Goal: Task Accomplishment & Management: Use online tool/utility

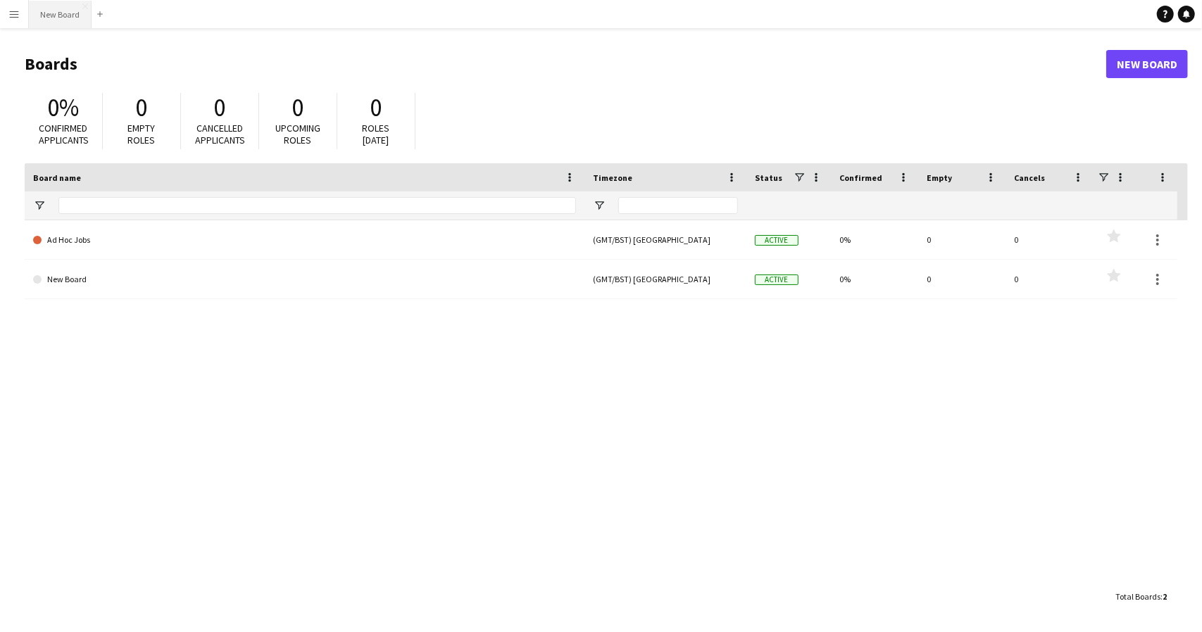
click at [58, 18] on button "New Board Close" at bounding box center [60, 14] width 63 height 27
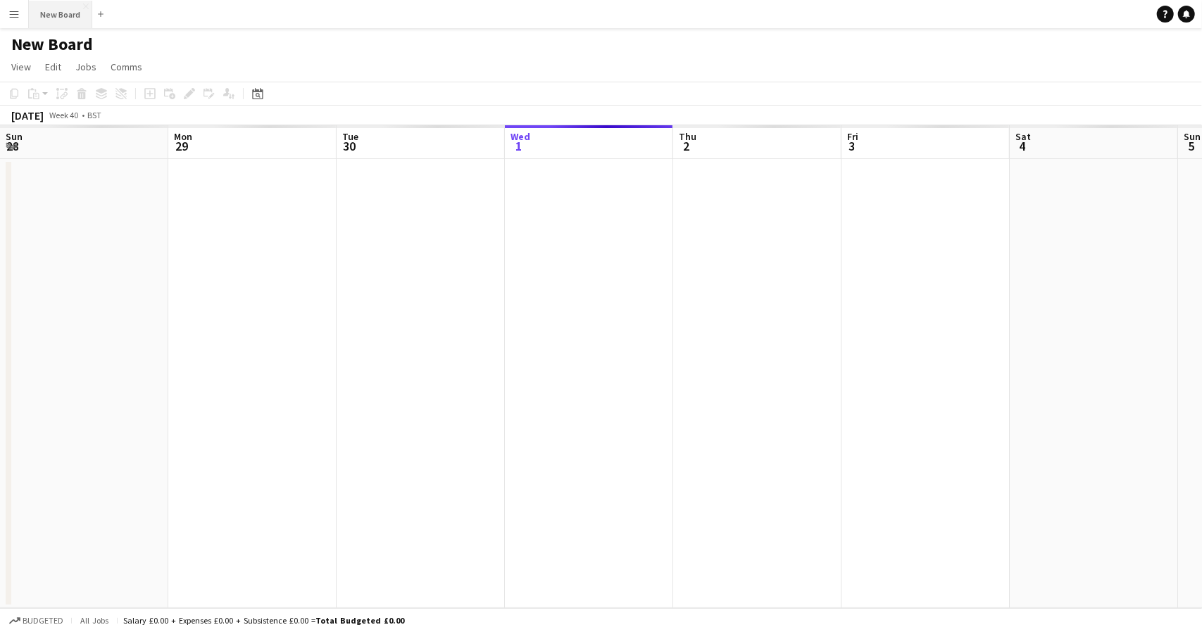
scroll to position [0, 337]
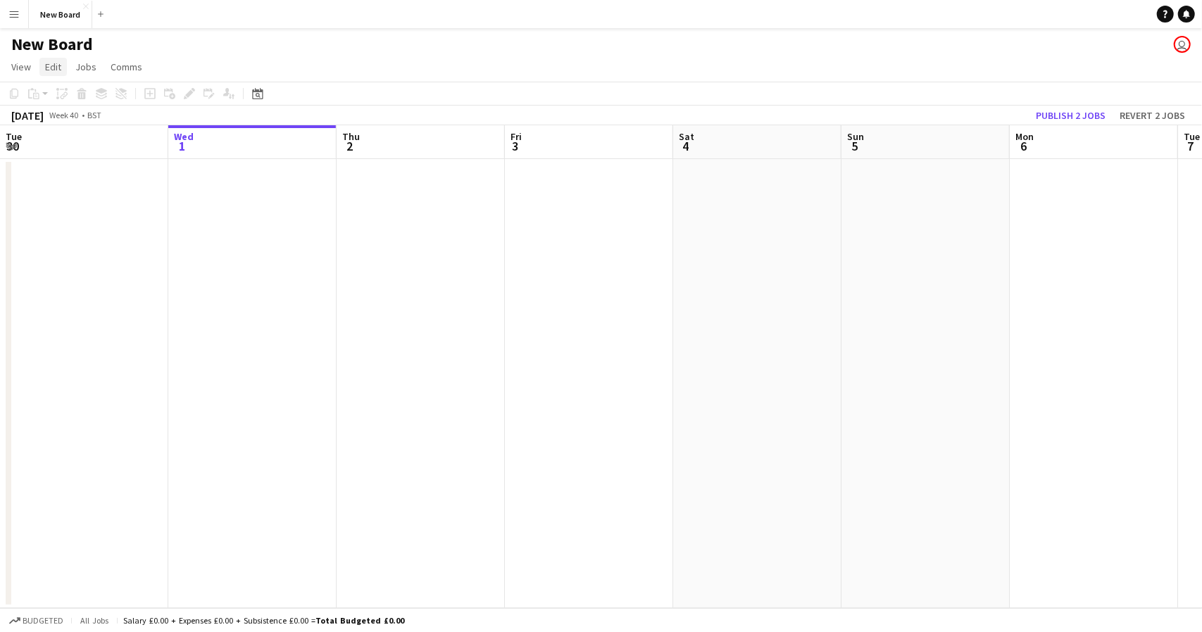
click at [62, 61] on link "Edit" at bounding box center [52, 67] width 27 height 18
click at [244, 175] on app-date-cell at bounding box center [252, 383] width 168 height 449
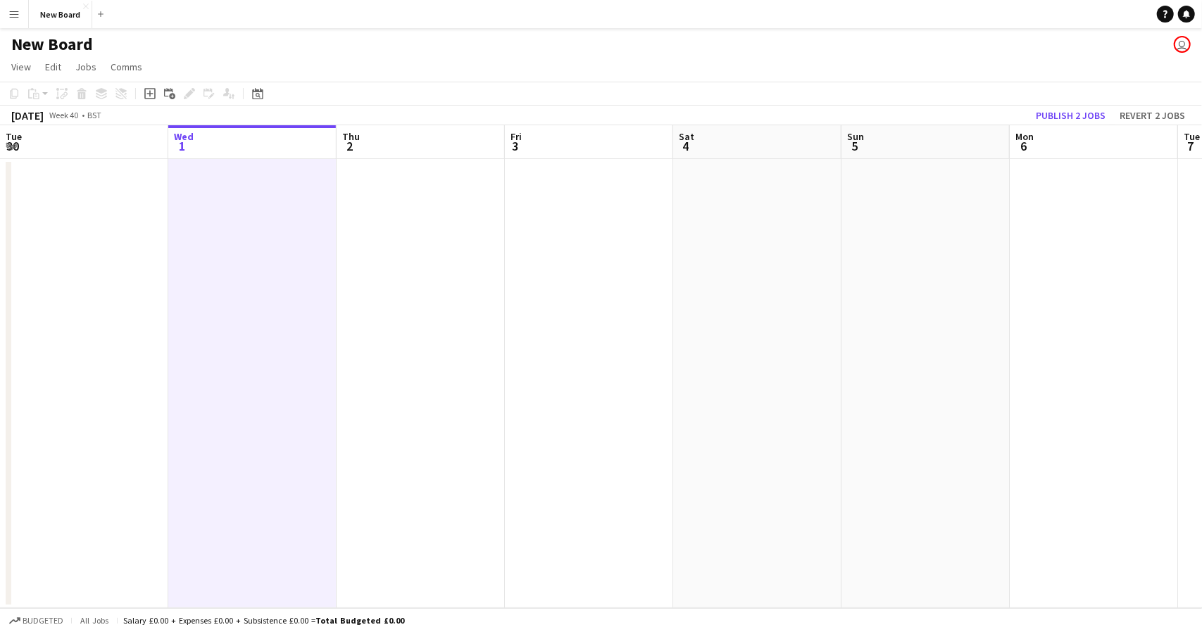
click at [1180, 49] on app-user-avatar "user" at bounding box center [1182, 44] width 17 height 17
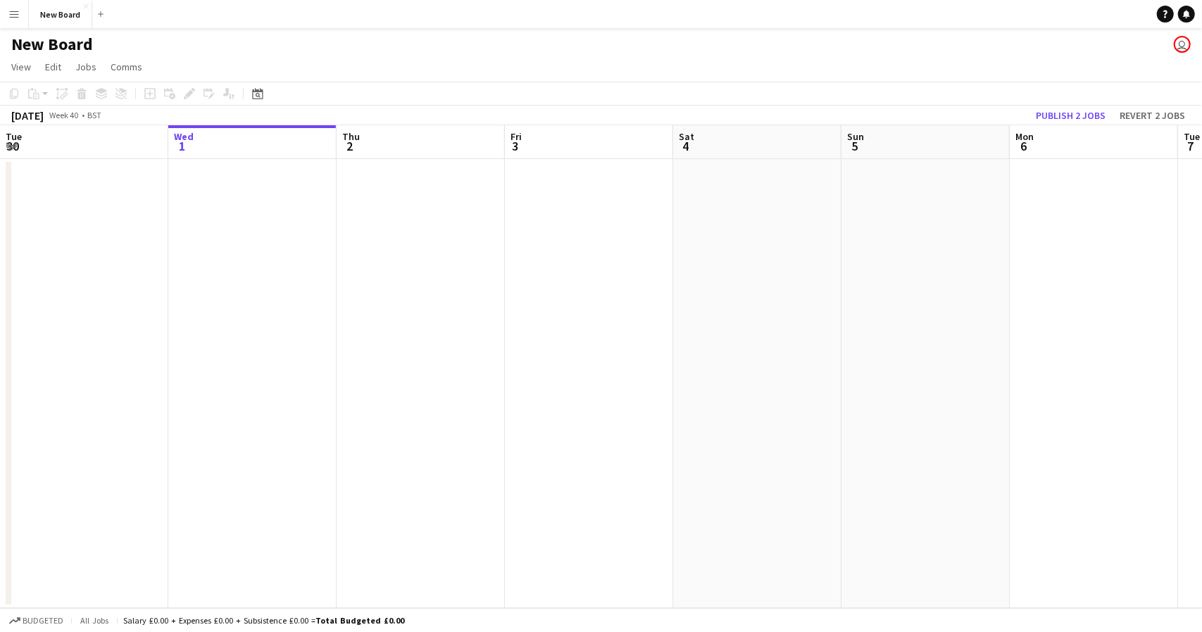
click at [1180, 49] on app-user-avatar "user" at bounding box center [1182, 44] width 17 height 17
click at [65, 8] on button "New Board Close" at bounding box center [60, 14] width 63 height 27
click at [228, 177] on app-date-cell at bounding box center [252, 383] width 168 height 449
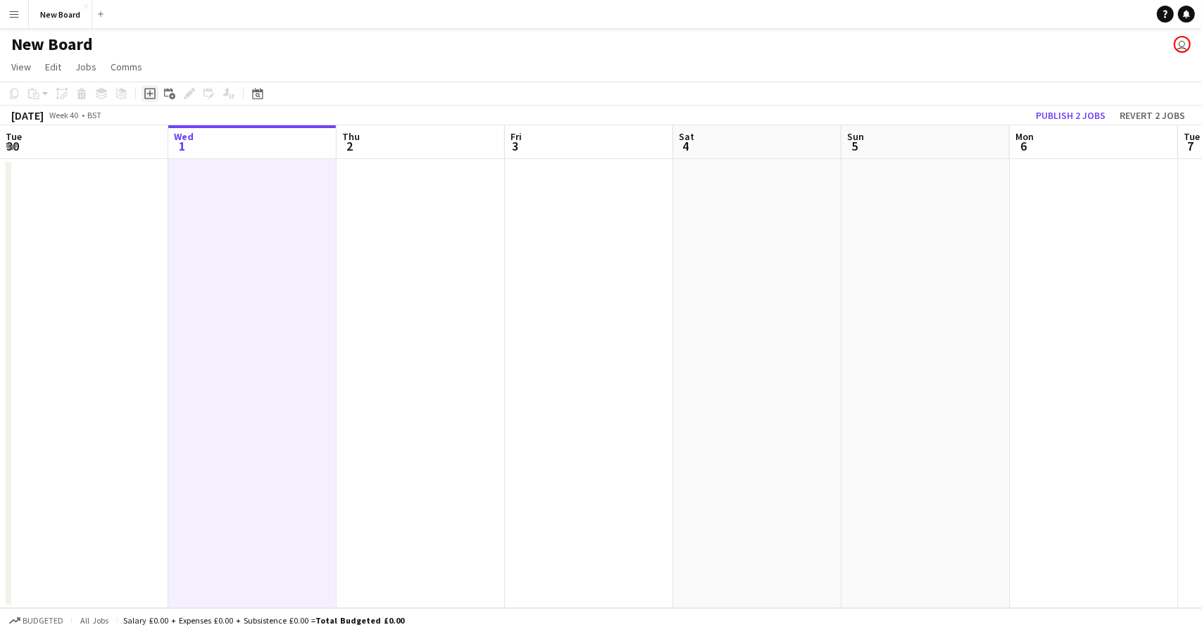
click at [154, 92] on icon "Add job" at bounding box center [149, 93] width 11 height 11
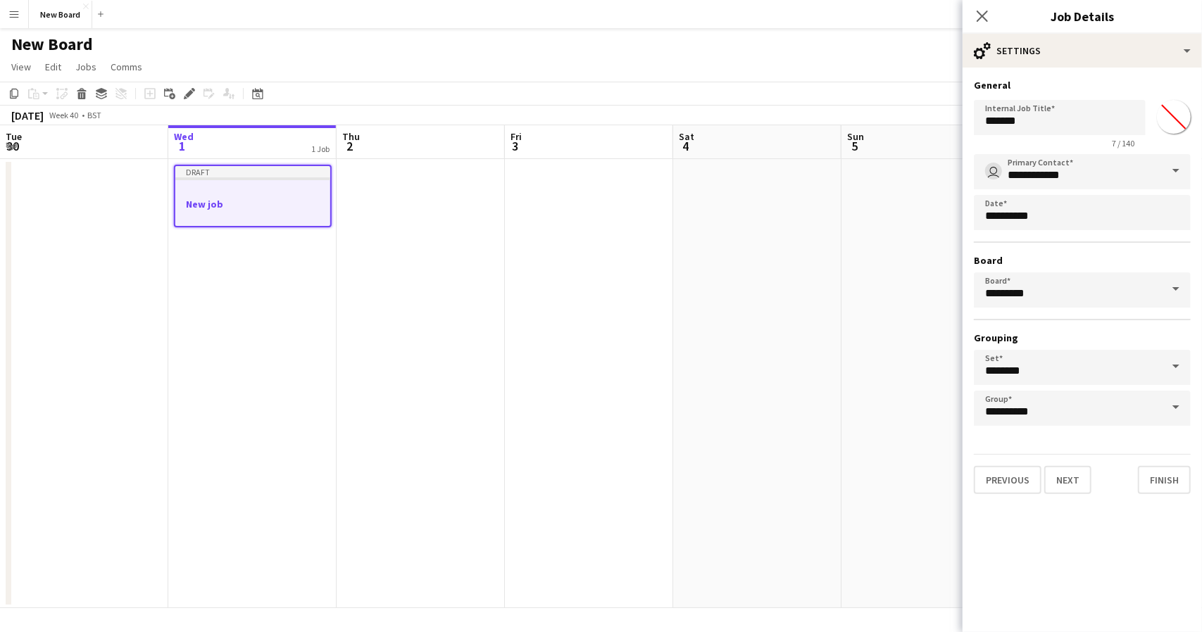
click at [1163, 116] on input "*******" at bounding box center [1173, 117] width 51 height 51
click at [195, 201] on h3 "New job" at bounding box center [252, 204] width 155 height 13
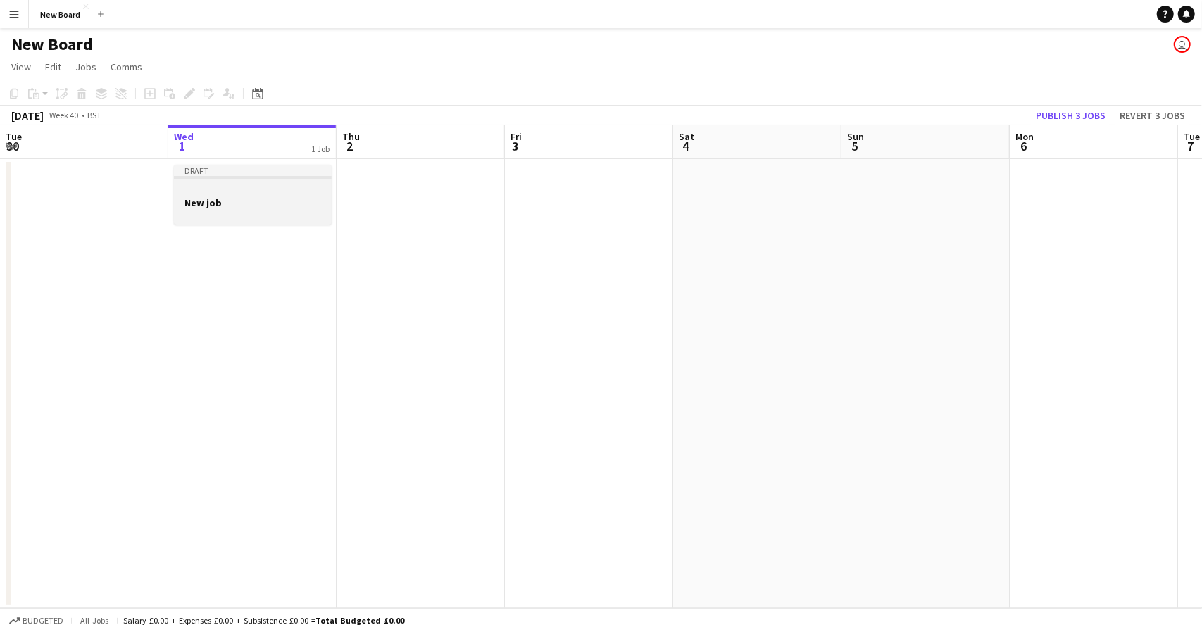
click at [192, 180] on app-job-card "Draft New job" at bounding box center [253, 195] width 158 height 60
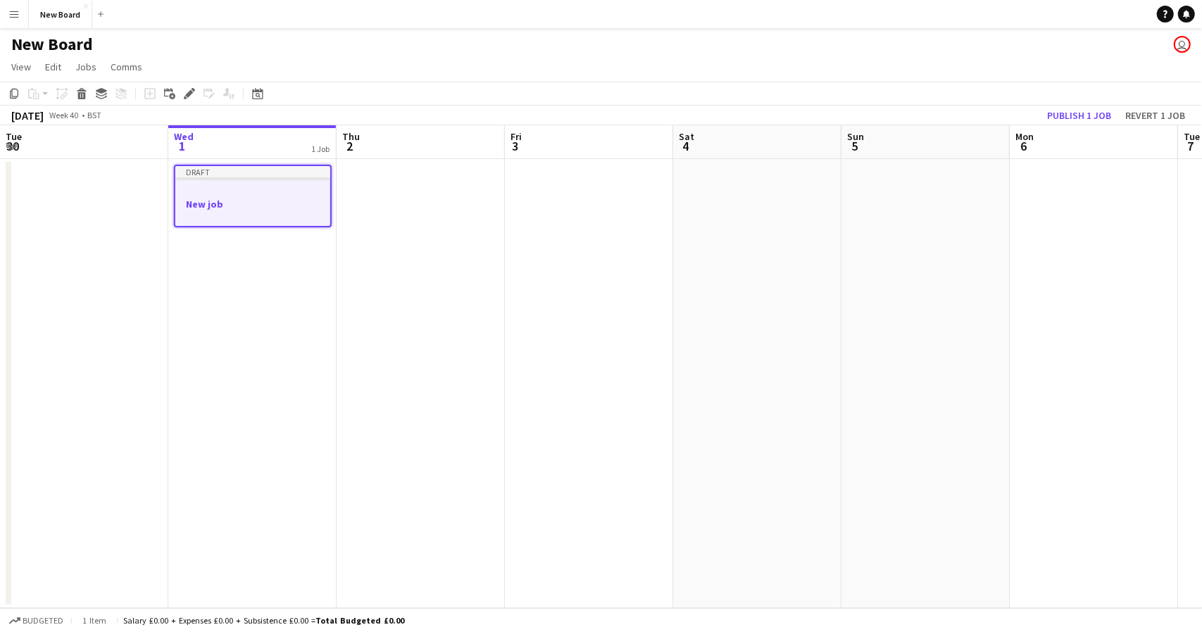
click at [192, 180] on app-job-card "Draft New job" at bounding box center [253, 196] width 158 height 63
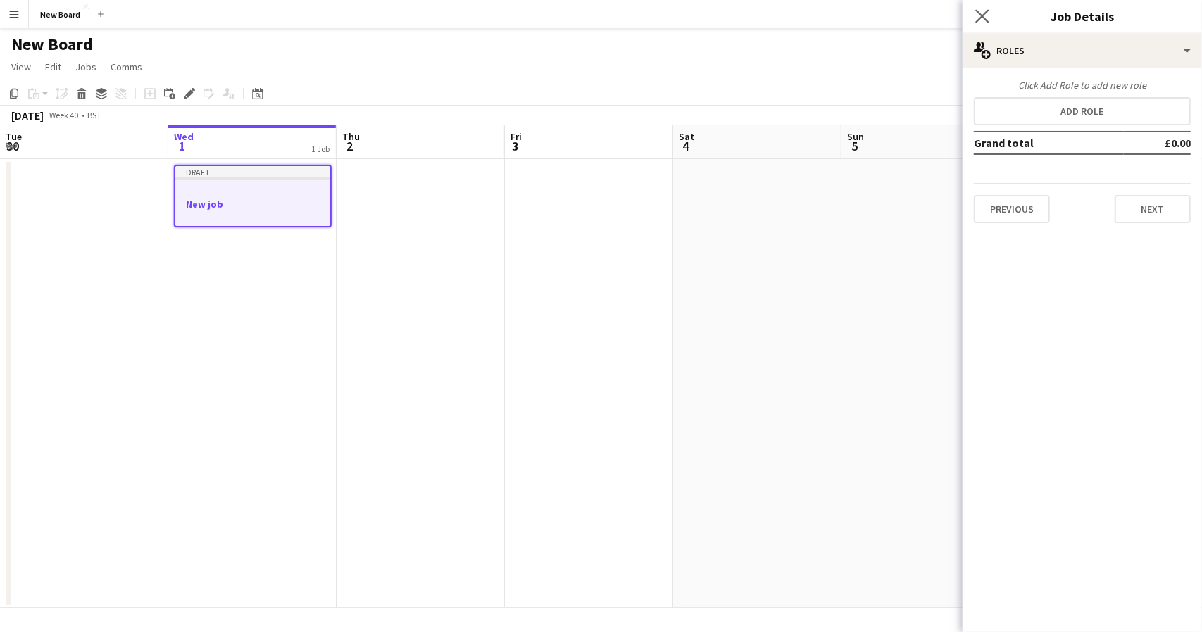
click at [989, 12] on app-icon "Close pop-in" at bounding box center [982, 16] width 20 height 20
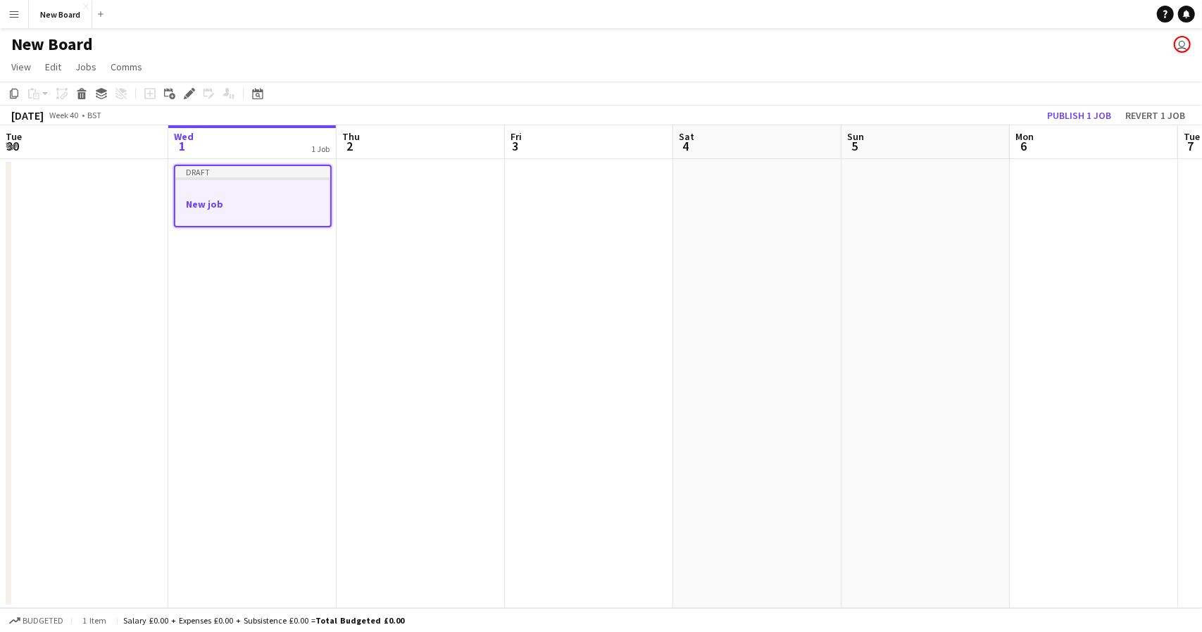
click at [98, 6] on div "Add" at bounding box center [100, 14] width 17 height 28
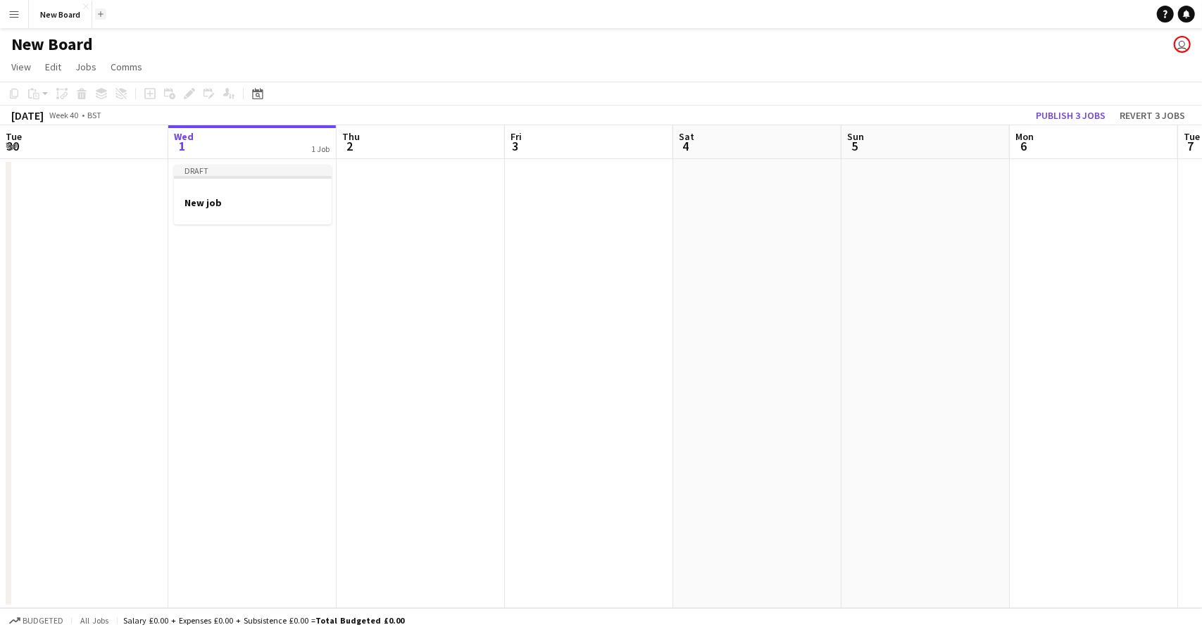
click at [98, 9] on button "Add" at bounding box center [100, 13] width 11 height 11
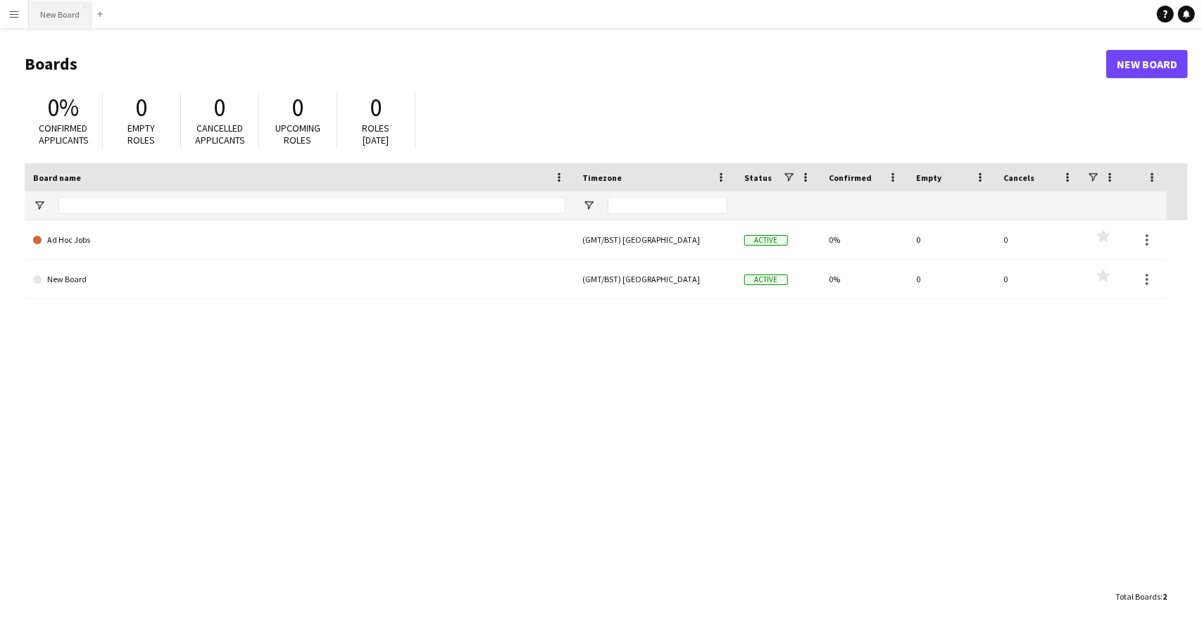
click at [65, 12] on button "New Board Close" at bounding box center [60, 14] width 63 height 27
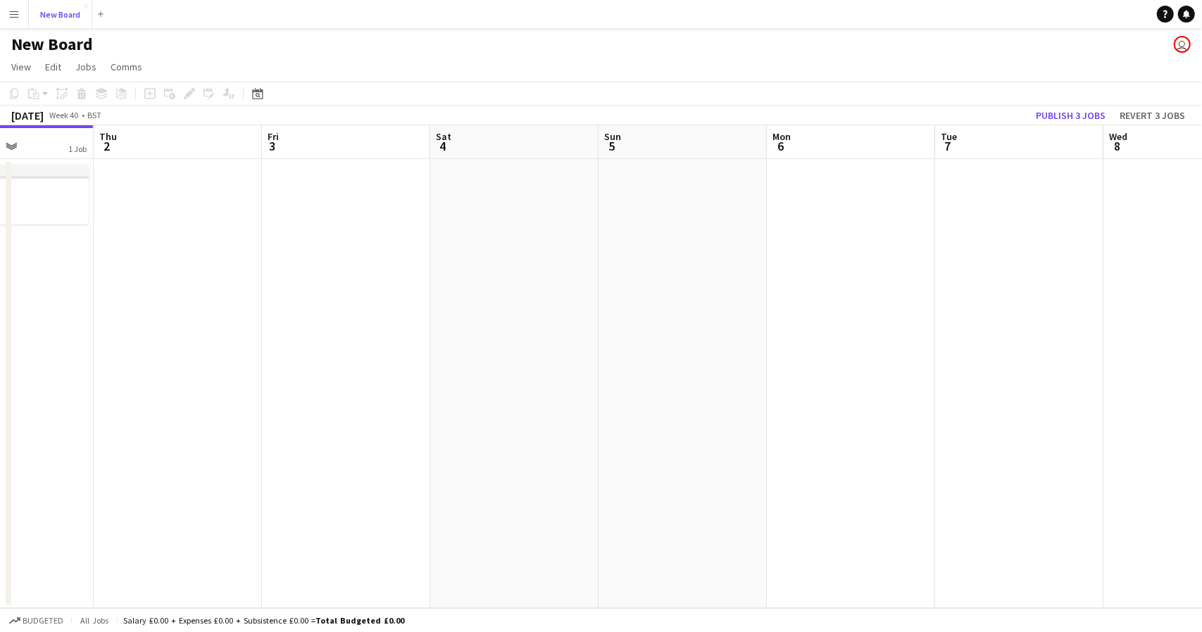
scroll to position [0, 580]
click at [186, 178] on app-date-cell at bounding box center [177, 383] width 168 height 449
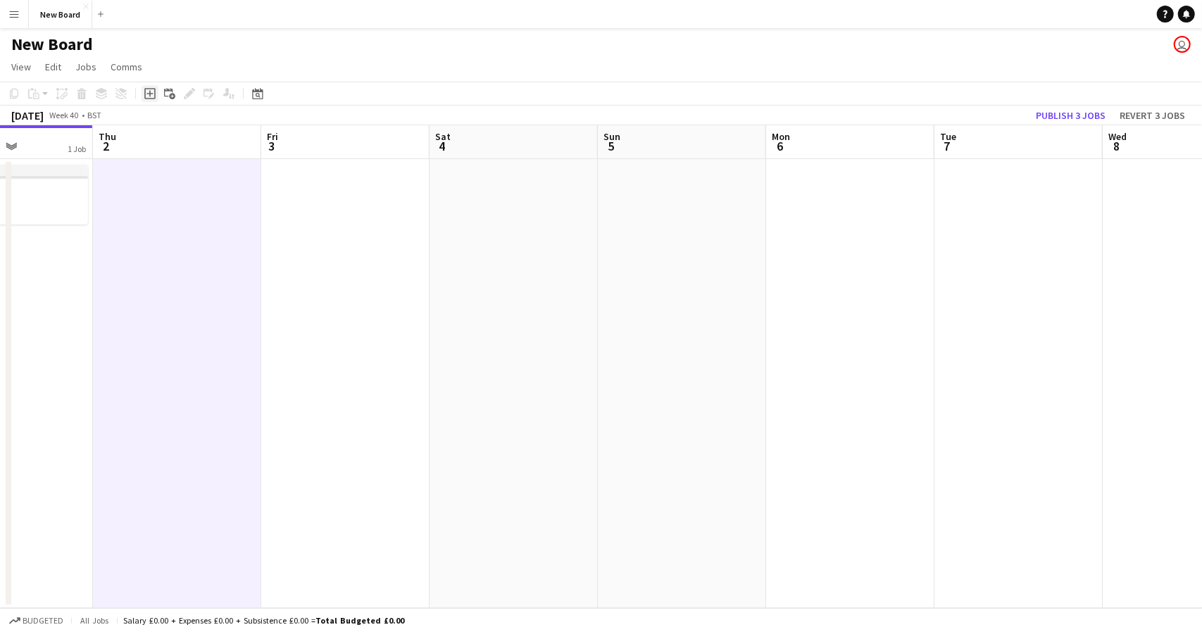
click at [147, 94] on icon at bounding box center [149, 94] width 6 height 6
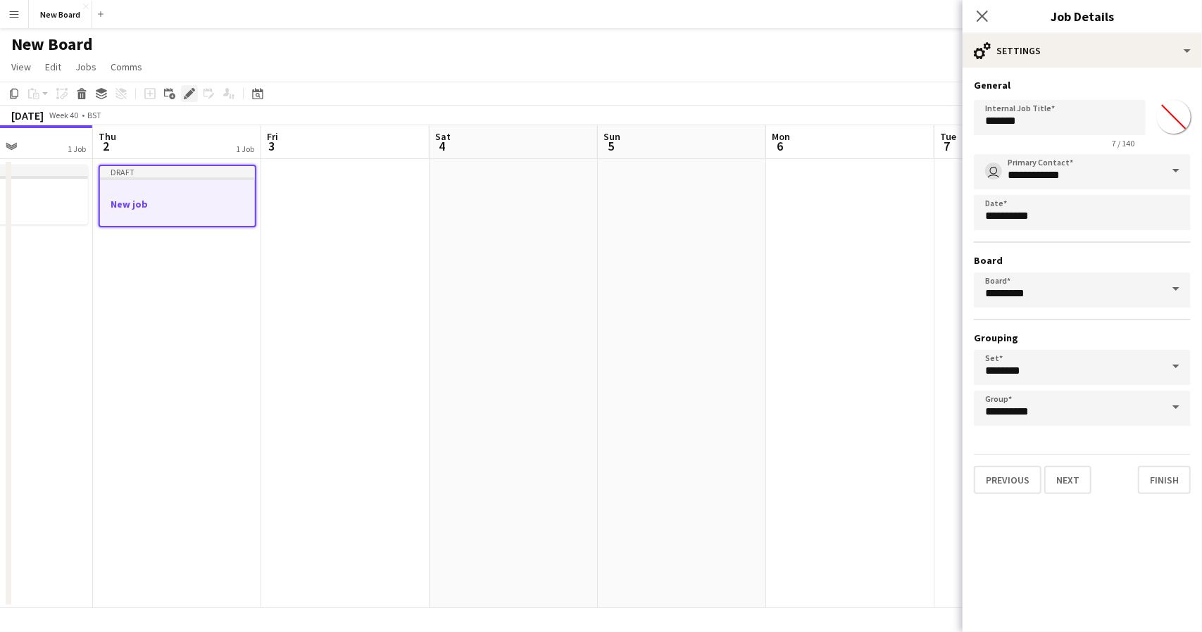
click at [190, 94] on icon at bounding box center [189, 94] width 8 height 8
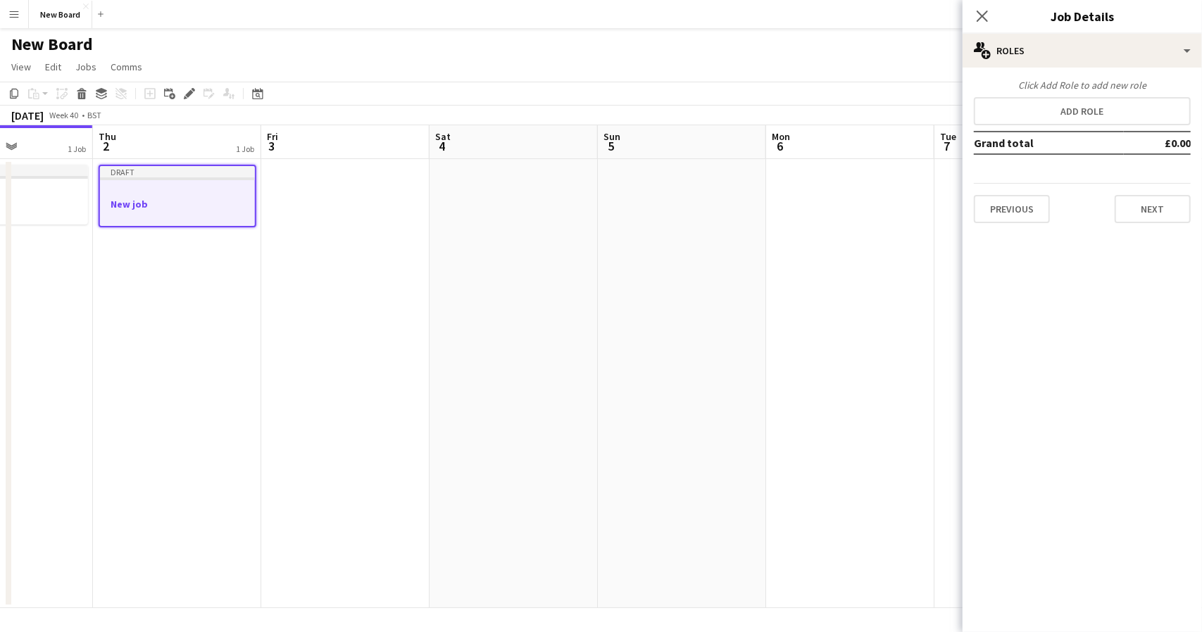
click at [1129, 82] on div "Click Add Role to add new role" at bounding box center [1082, 85] width 217 height 13
click at [1029, 172] on div "Click Add Role to add new role Add role Grand total £0.00 Previous Next" at bounding box center [1082, 151] width 239 height 144
click at [977, 19] on icon "Close pop-in" at bounding box center [981, 15] width 13 height 13
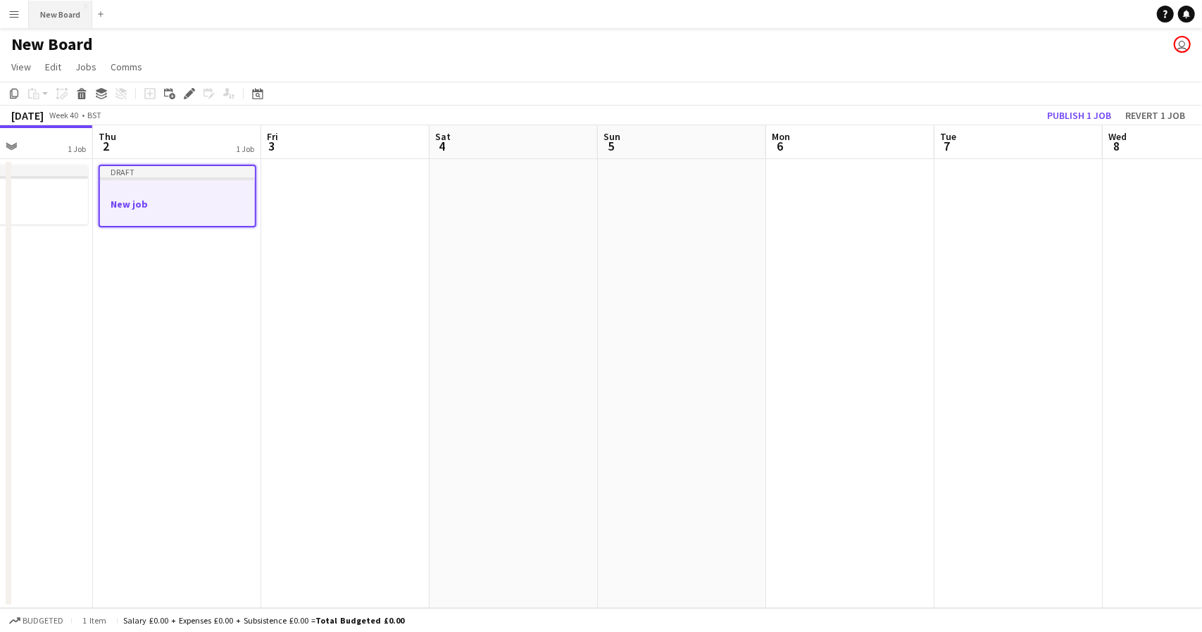
click at [44, 11] on button "New Board Close" at bounding box center [60, 14] width 63 height 27
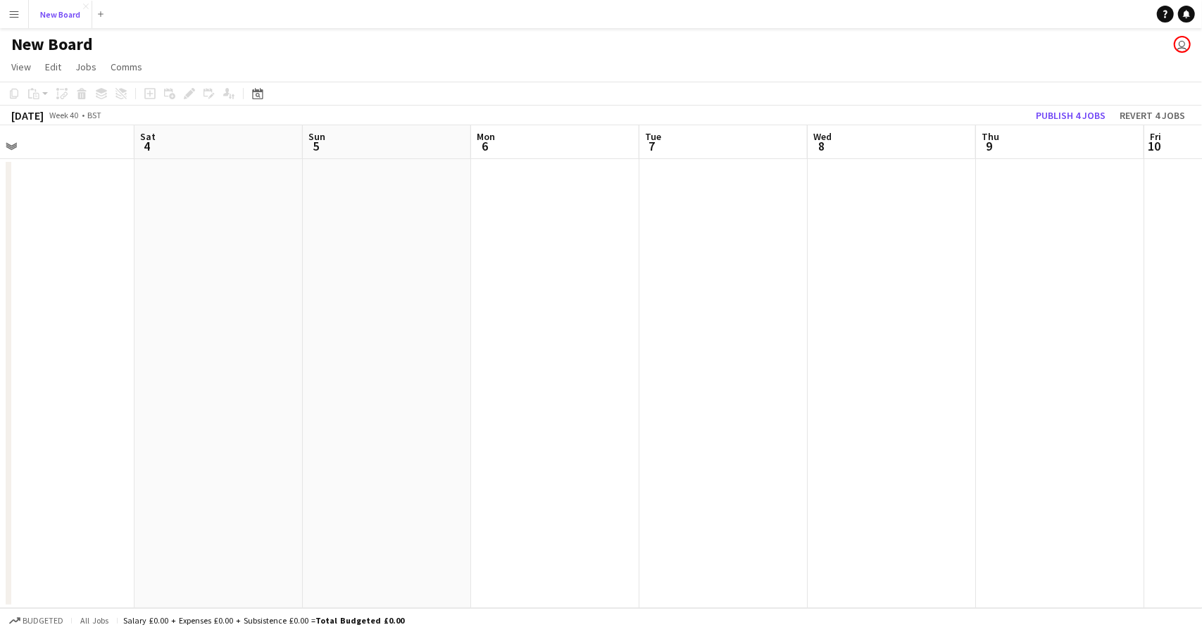
scroll to position [0, 544]
click at [250, 200] on app-date-cell at bounding box center [214, 383] width 168 height 449
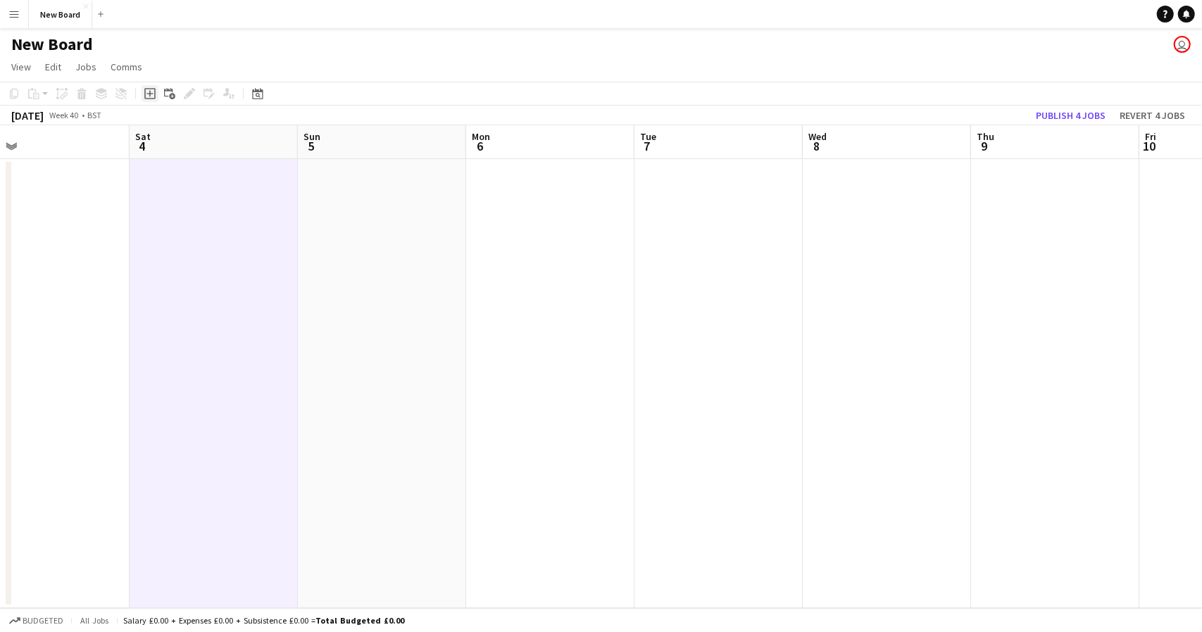
click at [152, 98] on icon "Add job" at bounding box center [149, 93] width 11 height 11
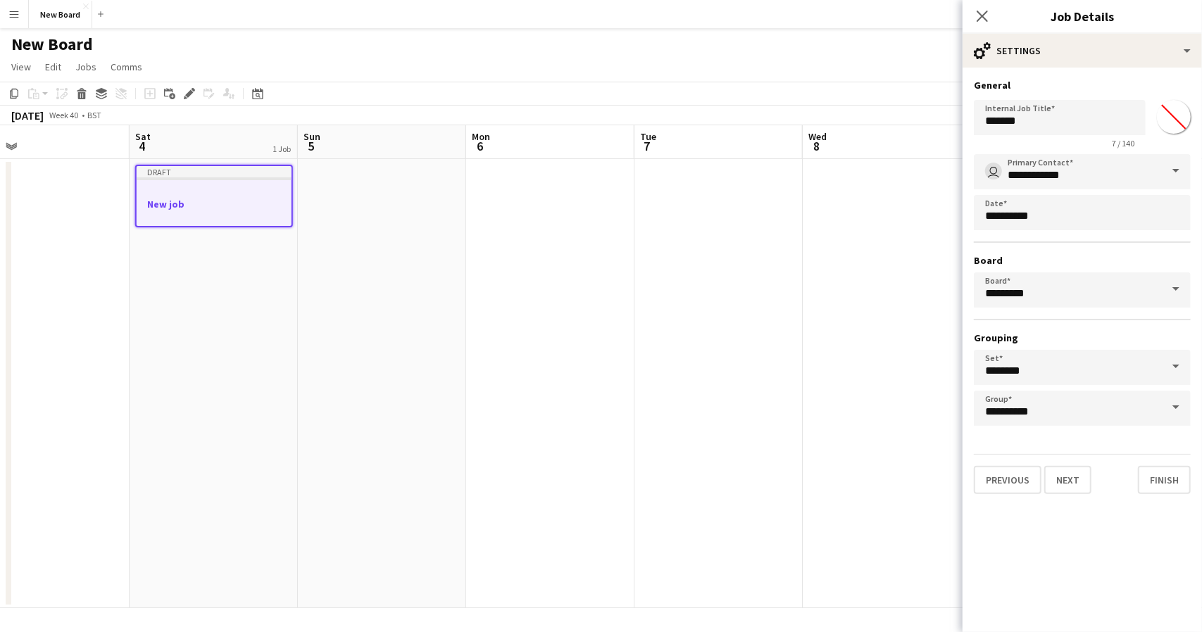
click at [1167, 106] on input "*******" at bounding box center [1173, 117] width 51 height 51
